Goal: Task Accomplishment & Management: Manage account settings

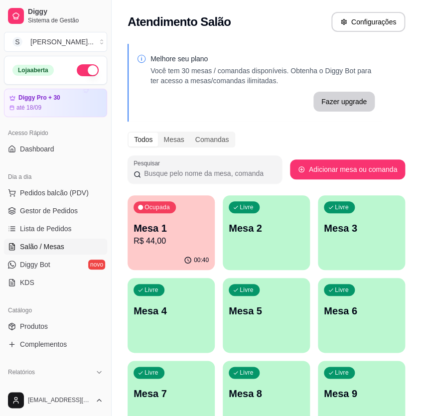
click at [174, 225] on p "Mesa 1" at bounding box center [171, 228] width 75 height 14
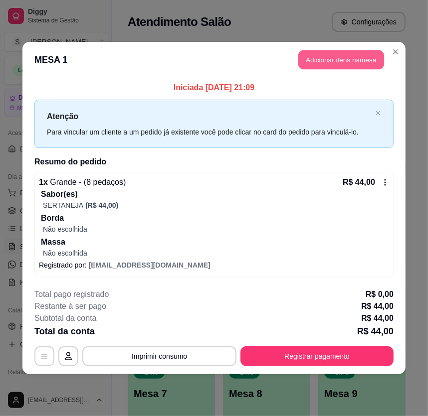
click at [348, 59] on button "Adicionar itens na mesa" at bounding box center [341, 59] width 86 height 19
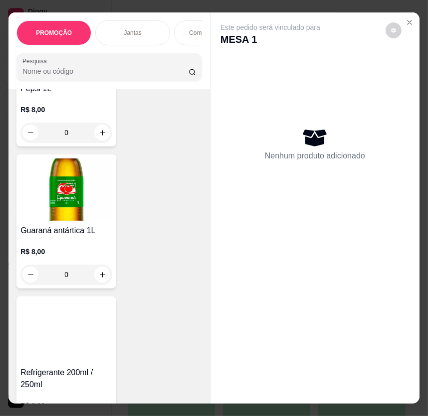
scroll to position [5985, 0]
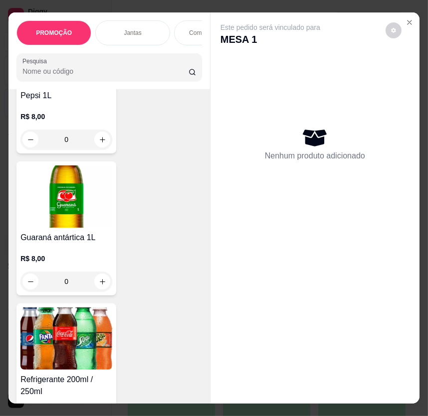
click at [71, 232] on h4 "Guaraná antártica 1L" at bounding box center [66, 238] width 92 height 12
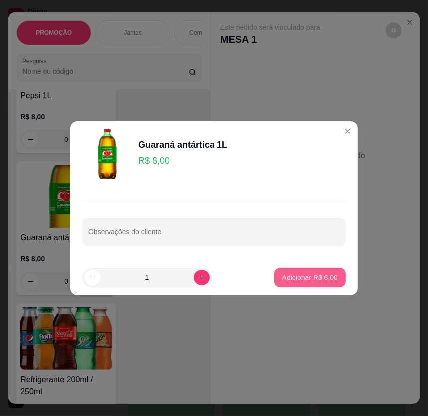
click at [315, 274] on p "Adicionar R$ 8,00" at bounding box center [309, 278] width 55 height 10
type input "1"
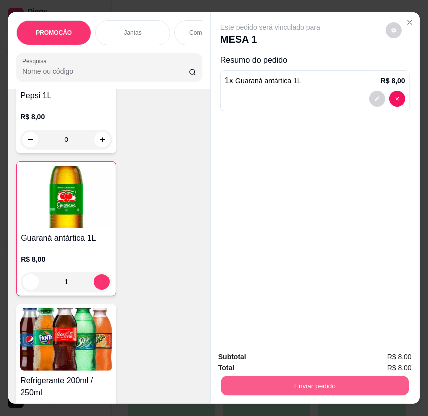
click at [345, 384] on button "Enviar pedido" at bounding box center [314, 386] width 187 height 19
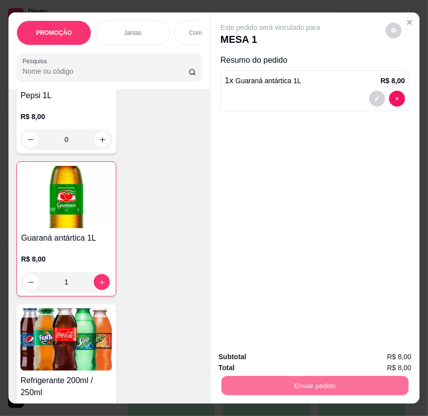
click at [292, 358] on button "Não registrar e enviar pedido" at bounding box center [281, 357] width 104 height 19
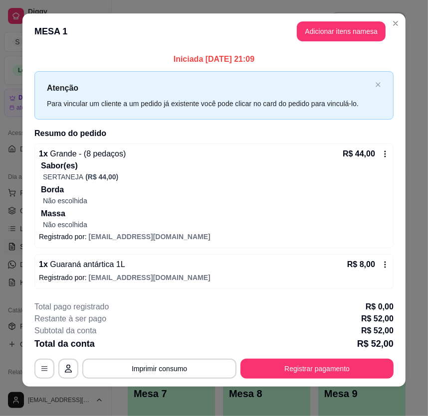
scroll to position [10, 0]
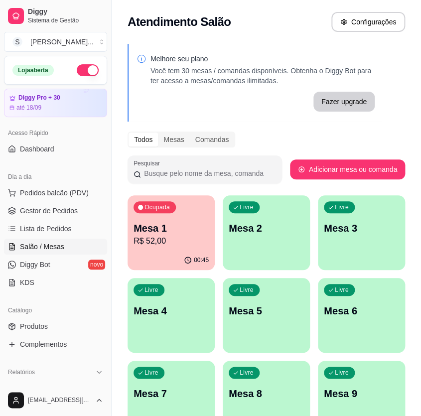
click at [175, 243] on p "R$ 52,00" at bounding box center [171, 241] width 75 height 12
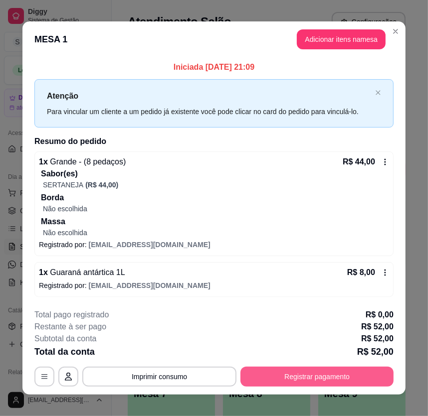
click at [298, 379] on button "Registrar pagamento" at bounding box center [316, 377] width 153 height 20
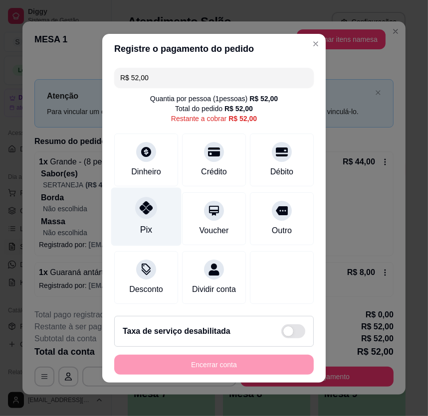
click at [153, 229] on div "Pix" at bounding box center [146, 217] width 70 height 58
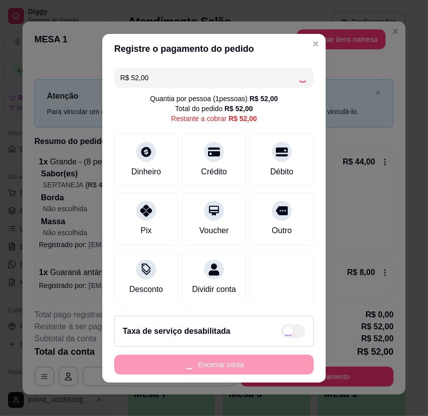
type input "R$ 0,00"
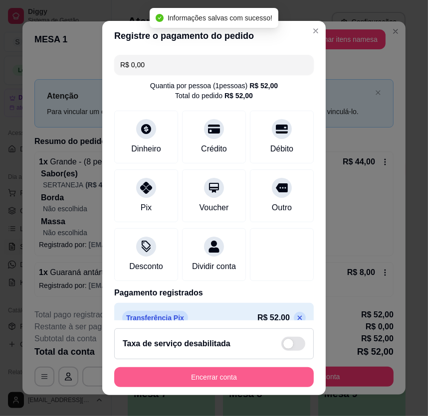
click at [243, 375] on button "Encerrar conta" at bounding box center [214, 378] width 200 height 20
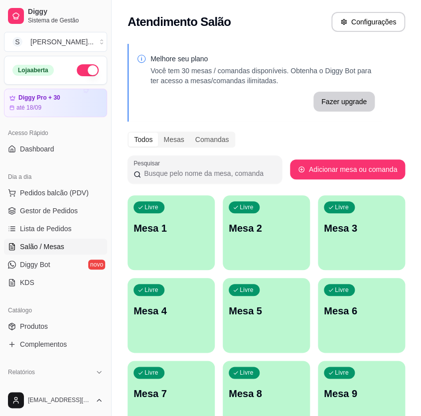
click at [186, 234] on p "Mesa 1" at bounding box center [171, 228] width 75 height 14
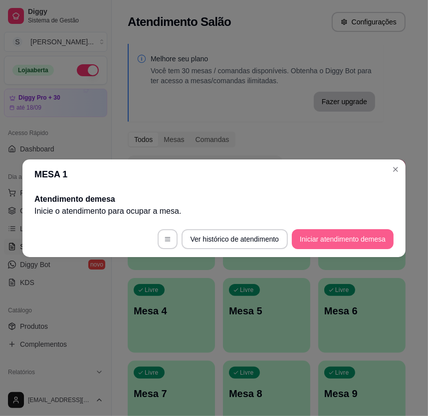
click at [362, 237] on button "Iniciar atendimento de mesa" at bounding box center [343, 239] width 102 height 20
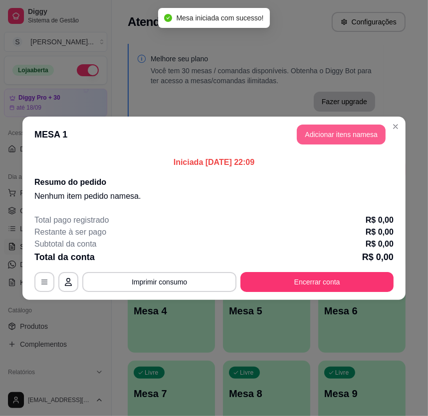
click at [320, 133] on button "Adicionar itens na mesa" at bounding box center [341, 135] width 89 height 20
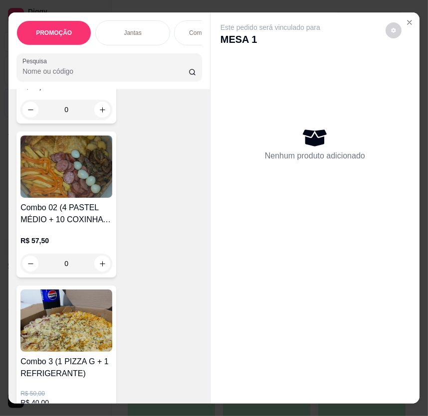
scroll to position [544, 0]
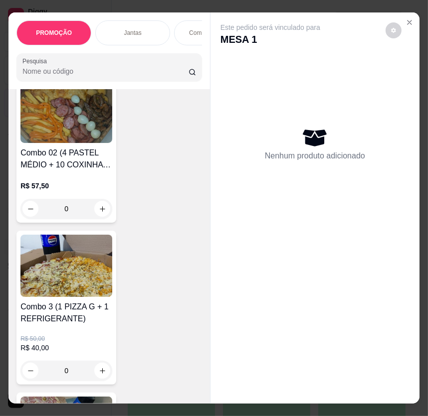
click at [86, 281] on img at bounding box center [66, 266] width 92 height 62
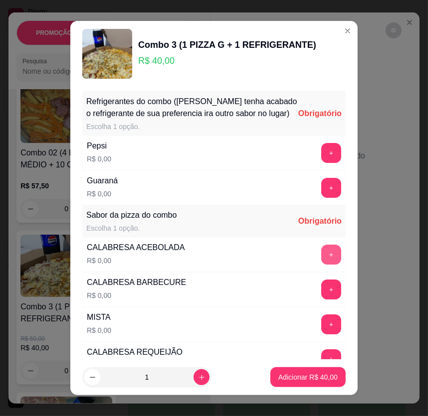
click at [321, 265] on button "+" at bounding box center [331, 255] width 20 height 20
click at [321, 156] on button "+" at bounding box center [331, 153] width 20 height 20
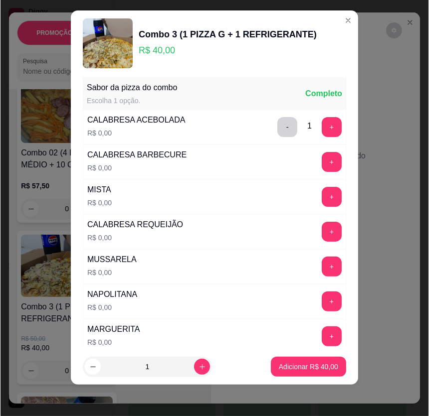
scroll to position [118, 0]
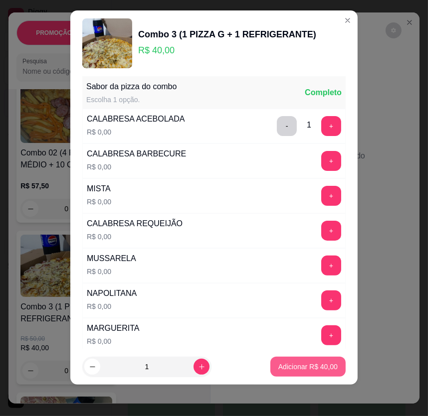
click at [306, 375] on button "Adicionar R$ 40,00" at bounding box center [307, 367] width 75 height 20
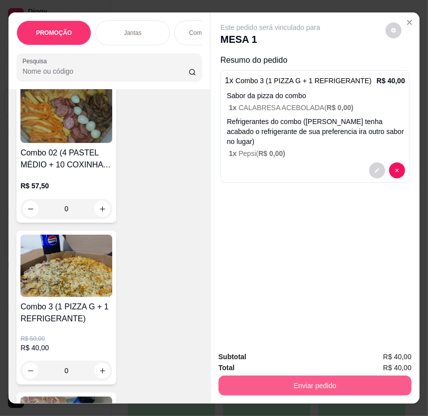
click at [322, 383] on button "Enviar pedido" at bounding box center [314, 386] width 193 height 20
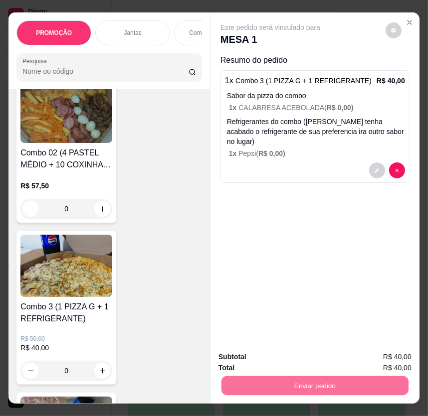
click at [272, 357] on button "Não registrar e enviar pedido" at bounding box center [281, 358] width 101 height 18
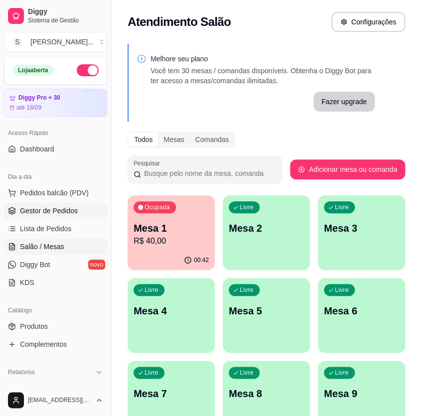
click at [31, 216] on link "Gestor de Pedidos" at bounding box center [55, 211] width 103 height 16
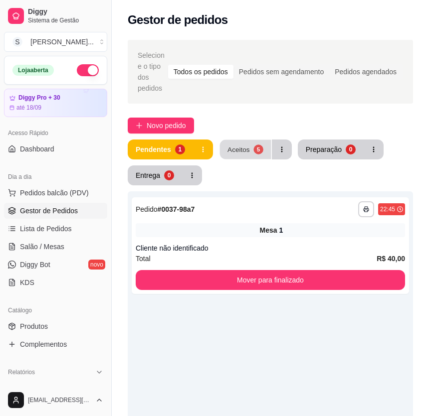
click at [241, 140] on button "Aceitos 5" at bounding box center [244, 149] width 51 height 19
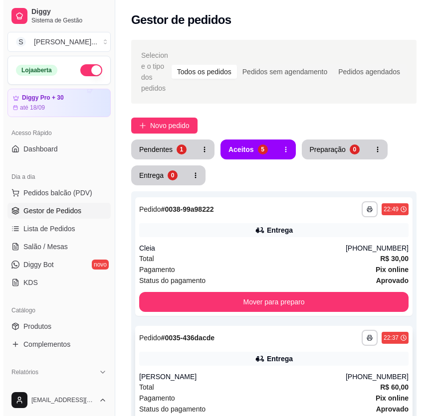
scroll to position [45, 0]
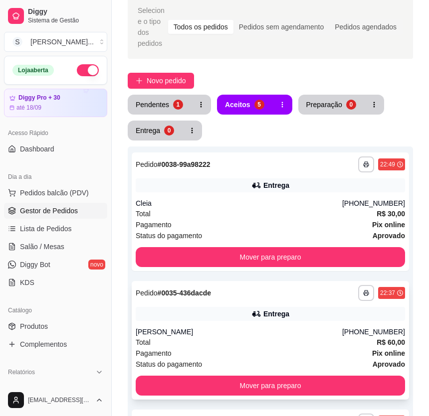
click at [328, 337] on div "Total R$ 60,00" at bounding box center [270, 342] width 269 height 11
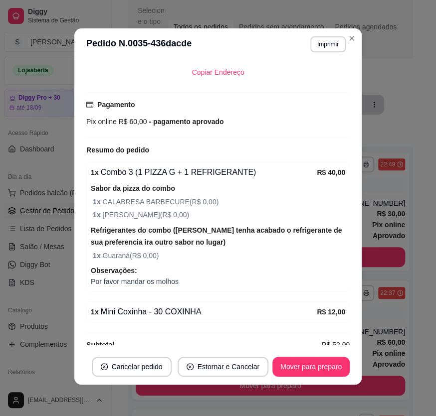
scroll to position [294, 0]
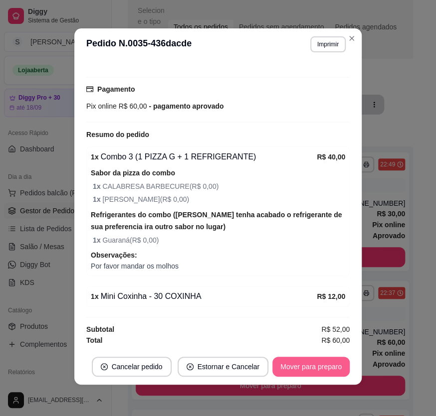
click at [297, 372] on button "Mover para preparo" at bounding box center [310, 367] width 77 height 20
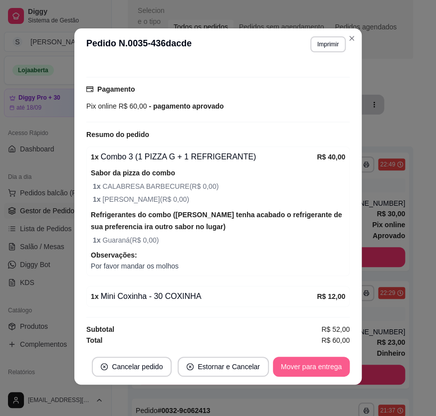
click at [307, 362] on button "Mover para entrega" at bounding box center [311, 367] width 77 height 20
click at [306, 363] on button "Mover para finalizado" at bounding box center [308, 367] width 83 height 20
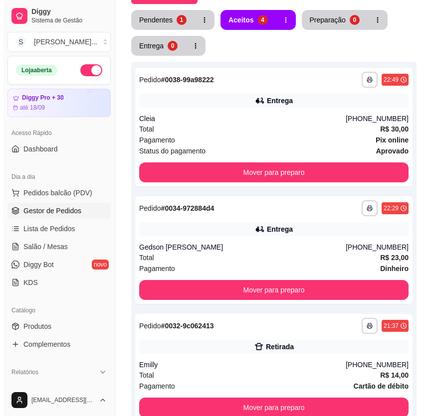
scroll to position [181, 0]
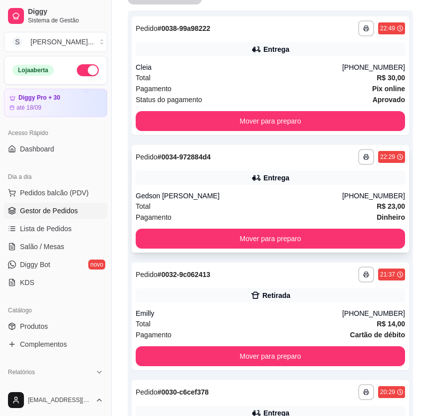
click at [280, 191] on div "Gedson [PERSON_NAME]" at bounding box center [239, 196] width 206 height 10
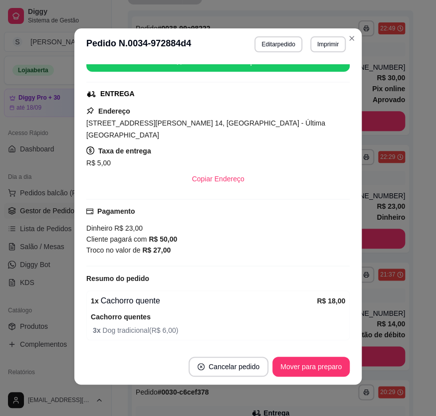
scroll to position [205, 0]
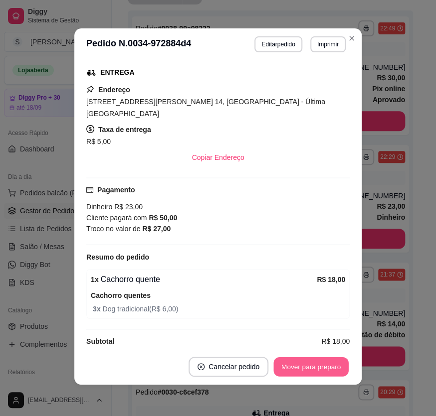
click at [331, 366] on button "Mover para preparo" at bounding box center [310, 367] width 75 height 19
click at [331, 366] on button "Mover para entrega" at bounding box center [311, 367] width 75 height 19
click at [303, 364] on button "Mover para finalizado" at bounding box center [308, 367] width 83 height 20
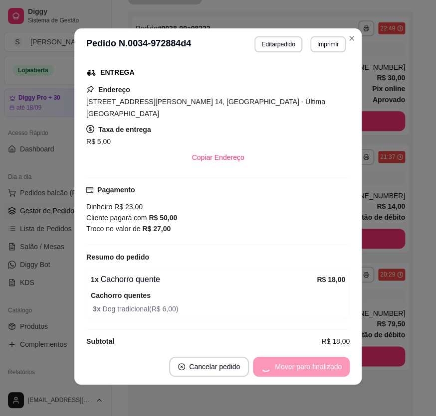
scroll to position [173, 0]
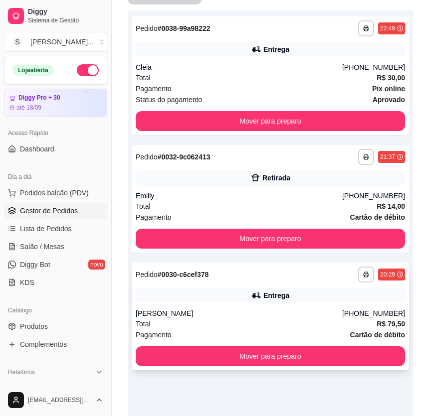
click at [379, 320] on strong "R$ 79,50" at bounding box center [391, 324] width 28 height 8
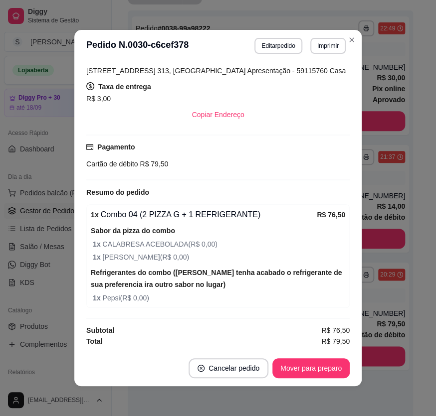
scroll to position [1, 0]
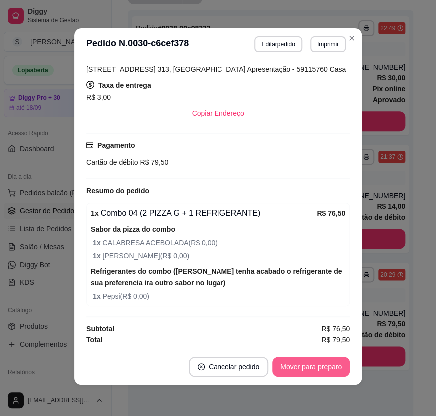
click at [300, 369] on button "Mover para preparo" at bounding box center [310, 367] width 77 height 20
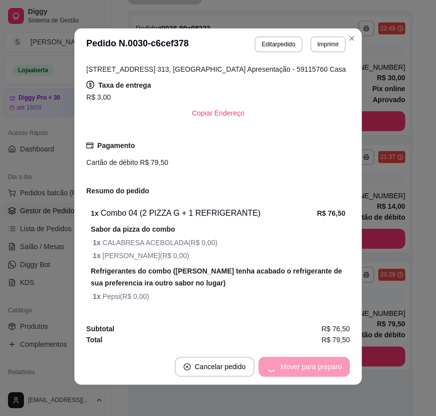
click at [300, 370] on div "Mover para preparo" at bounding box center [303, 367] width 91 height 20
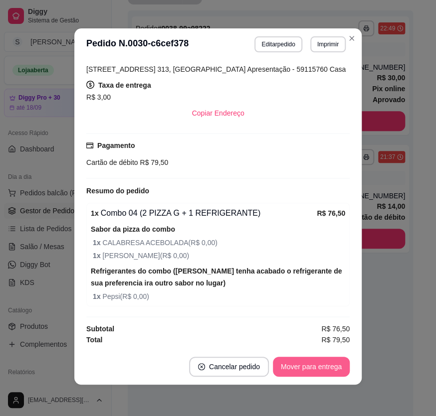
click at [300, 370] on button "Mover para entrega" at bounding box center [311, 367] width 77 height 20
click at [306, 369] on button "Mover para finalizado" at bounding box center [308, 367] width 80 height 19
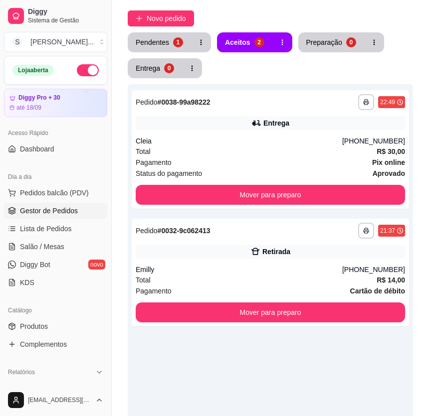
scroll to position [90, 0]
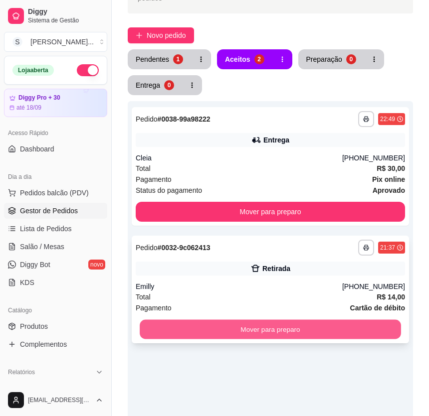
click at [316, 320] on button "Mover para preparo" at bounding box center [270, 329] width 261 height 19
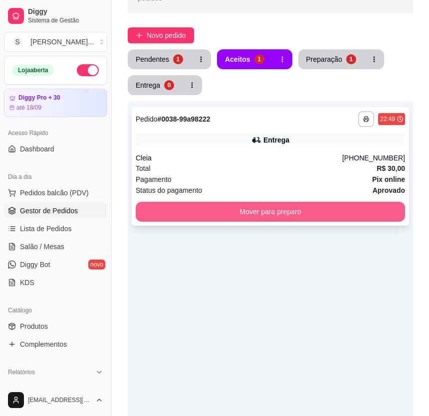
click at [314, 206] on button "Mover para preparo" at bounding box center [270, 212] width 269 height 20
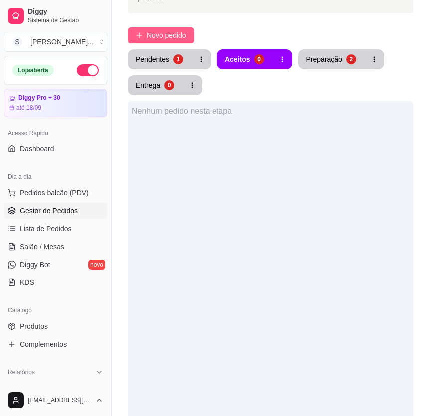
click at [192, 27] on button "Novo pedido" at bounding box center [161, 35] width 66 height 16
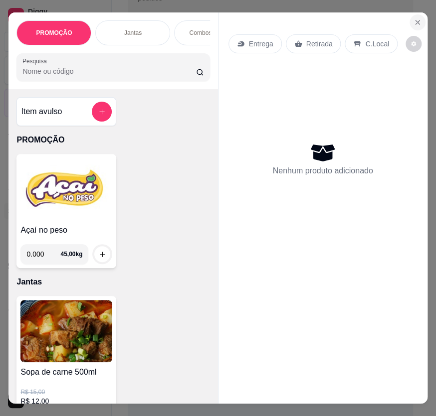
click at [415, 20] on icon "Close" at bounding box center [417, 22] width 4 height 4
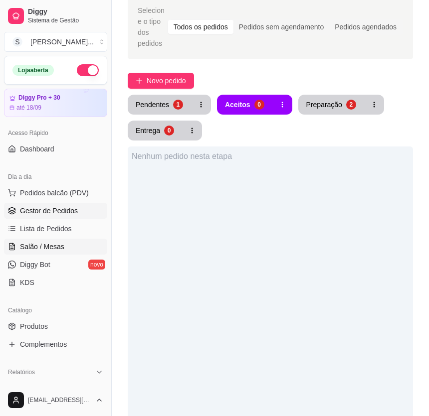
click at [64, 243] on link "Salão / Mesas" at bounding box center [55, 247] width 103 height 16
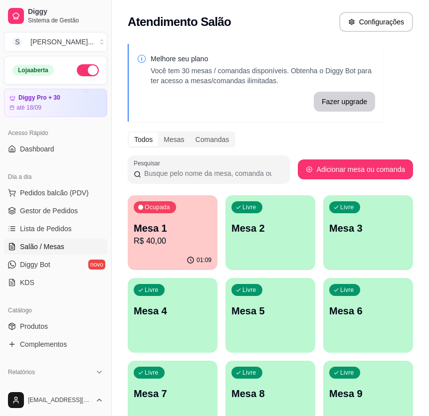
click at [149, 245] on p "R$ 40,00" at bounding box center [173, 241] width 78 height 12
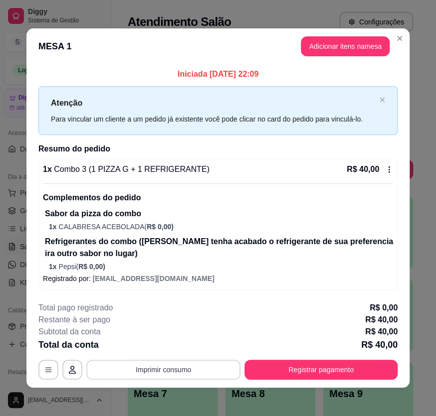
click at [204, 363] on button "Imprimir consumo" at bounding box center [163, 370] width 154 height 20
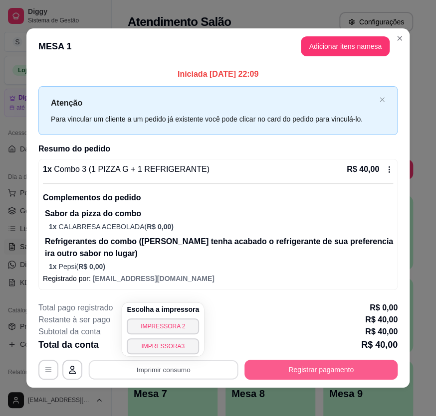
click at [309, 375] on button "Registrar pagamento" at bounding box center [320, 370] width 153 height 20
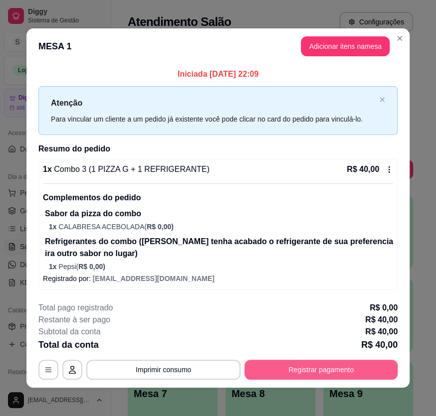
click at [296, 372] on button "Registrar pagamento" at bounding box center [320, 370] width 153 height 20
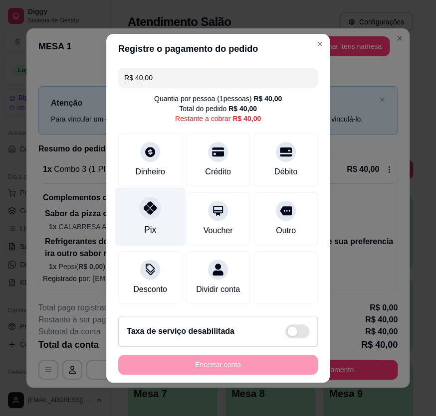
click at [144, 227] on div "Pix" at bounding box center [150, 229] width 12 height 13
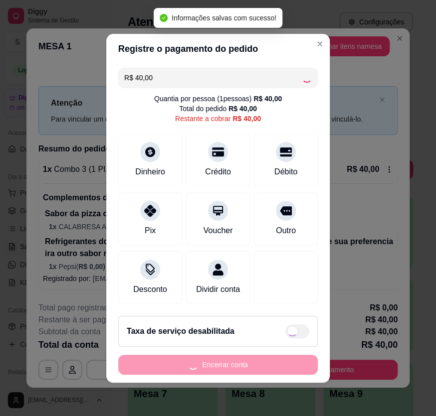
type input "R$ 0,00"
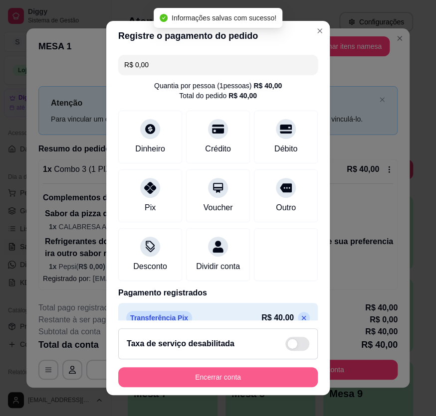
click at [213, 378] on button "Encerrar conta" at bounding box center [218, 378] width 200 height 20
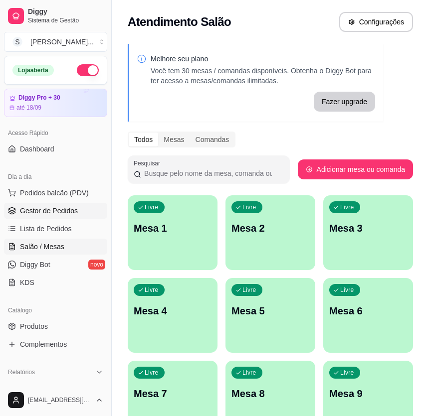
click at [23, 214] on span "Gestor de Pedidos" at bounding box center [49, 211] width 58 height 10
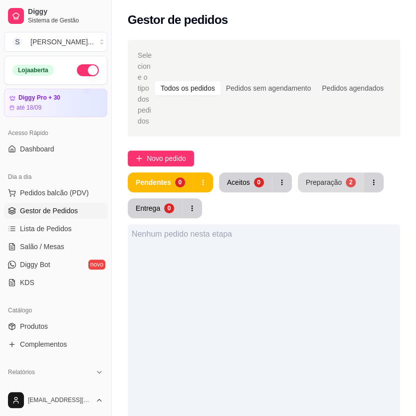
click at [340, 175] on button "Preparação 2" at bounding box center [331, 183] width 66 height 20
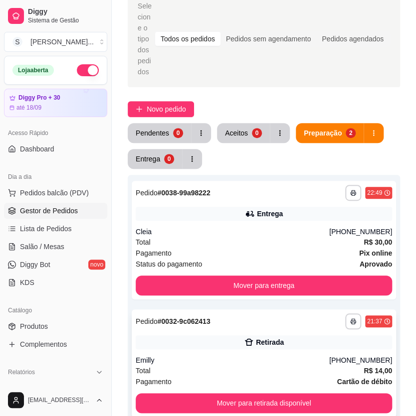
scroll to position [136, 0]
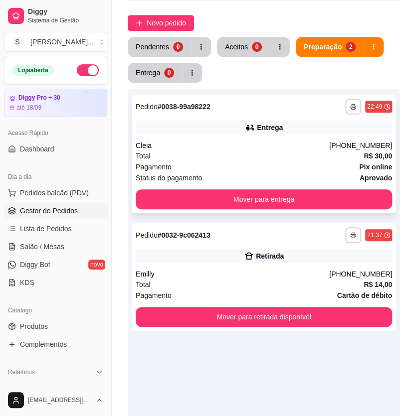
click at [257, 173] on div "Status do pagamento aprovado" at bounding box center [264, 178] width 256 height 11
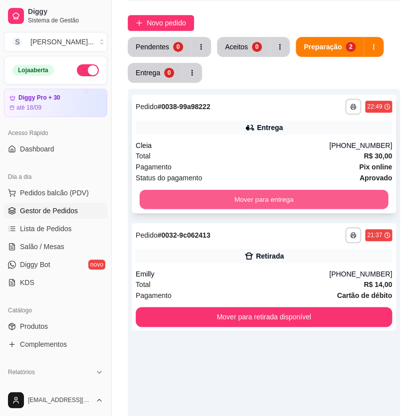
click at [362, 192] on button "Mover para entrega" at bounding box center [264, 199] width 249 height 19
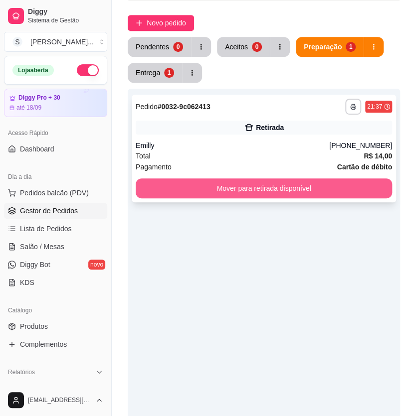
click at [352, 183] on button "Mover para retirada disponível" at bounding box center [264, 189] width 256 height 20
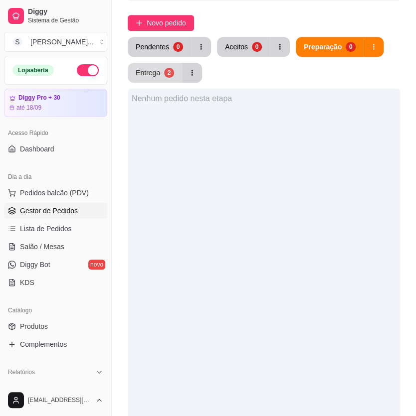
click at [166, 70] on button "Entrega 2" at bounding box center [155, 73] width 54 height 20
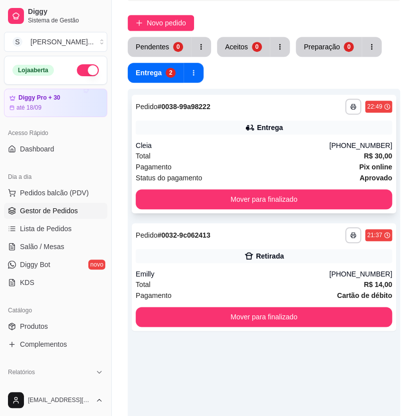
click at [216, 175] on div "**********" at bounding box center [264, 154] width 264 height 119
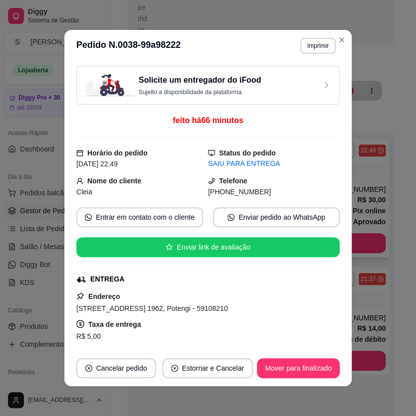
click at [369, 233] on button "Mover para finalizado" at bounding box center [261, 243] width 250 height 20
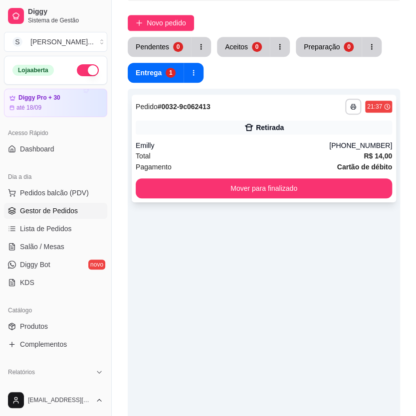
click at [367, 191] on div "**********" at bounding box center [264, 149] width 264 height 108
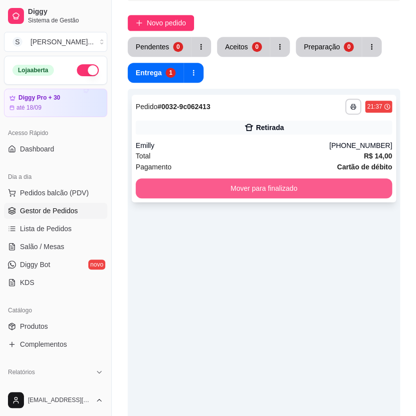
click at [364, 183] on button "Mover para finalizado" at bounding box center [264, 189] width 256 height 20
